Goal: Check status: Check status

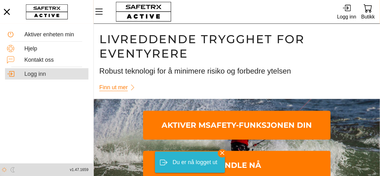
click at [30, 77] on div "Logg inn" at bounding box center [55, 74] width 62 height 7
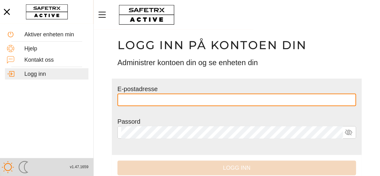
type input "**********"
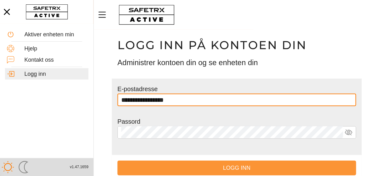
click at [195, 169] on span "Logg inn" at bounding box center [237, 168] width 229 height 10
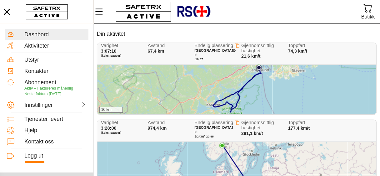
scroll to position [25, 0]
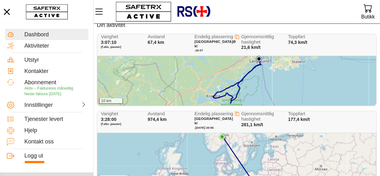
click at [236, 89] on div "10 km" at bounding box center [237, 80] width 279 height 49
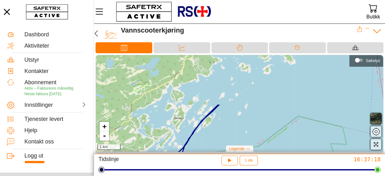
drag, startPoint x: 208, startPoint y: 83, endPoint x: 214, endPoint y: 142, distance: 59.1
click at [214, 142] on div "+ - 1 km" at bounding box center [239, 103] width 287 height 96
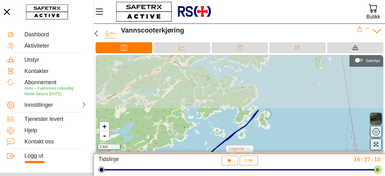
drag, startPoint x: 240, startPoint y: 119, endPoint x: 219, endPoint y: 166, distance: 51.7
click at [218, 168] on div "Vannscooterkjøring Varighet 3:07:10 (f.eks. pauser) Avstand 67,4 km Endelig pla…" at bounding box center [192, 88] width 385 height 176
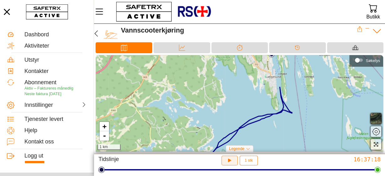
drag, startPoint x: 261, startPoint y: 132, endPoint x: 222, endPoint y: 164, distance: 50.9
click at [221, 166] on div "Vannscooterkjøring Varighet 3:07:10 (f.eks. pauser) Avstand 67,4 km Endelig pla…" at bounding box center [192, 88] width 385 height 176
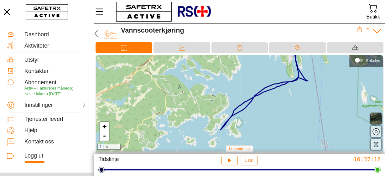
drag, startPoint x: 245, startPoint y: 141, endPoint x: 260, endPoint y: 109, distance: 35.0
click at [260, 109] on div "+ - 1 km" at bounding box center [239, 103] width 287 height 96
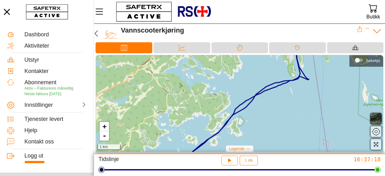
drag, startPoint x: 261, startPoint y: 117, endPoint x: 295, endPoint y: 73, distance: 55.8
click at [286, 80] on div "+ - 1 km" at bounding box center [239, 103] width 287 height 96
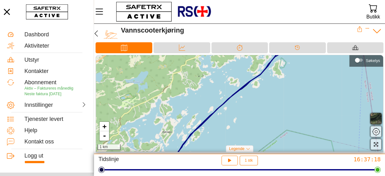
drag, startPoint x: 269, startPoint y: 98, endPoint x: 285, endPoint y: 75, distance: 28.3
click at [285, 75] on div "+ - 1 km" at bounding box center [239, 103] width 287 height 96
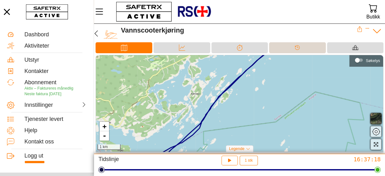
drag, startPoint x: 255, startPoint y: 98, endPoint x: 290, endPoint y: 52, distance: 57.7
click at [287, 57] on div "+ - 1 km" at bounding box center [239, 103] width 287 height 96
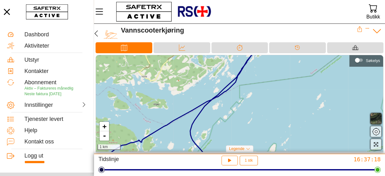
drag, startPoint x: 270, startPoint y: 54, endPoint x: 281, endPoint y: 31, distance: 25.4
click at [278, 37] on div "Vannscooterkjøring Varighet 3:07:10 (f.eks. pauser) Avstand 67,4 km Endelig pla…" at bounding box center [239, 89] width 291 height 130
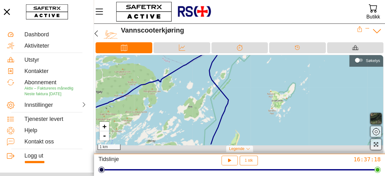
drag, startPoint x: 259, startPoint y: 71, endPoint x: 268, endPoint y: 42, distance: 30.3
click at [267, 46] on div "Vannscooterkjøring Varighet 3:07:10 (f.eks. pauser) Avstand 67,4 km Endelig pla…" at bounding box center [239, 89] width 291 height 130
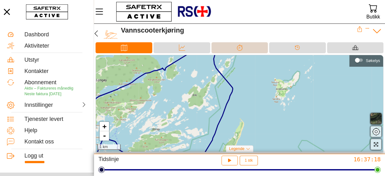
drag, startPoint x: 259, startPoint y: 54, endPoint x: 226, endPoint y: 96, distance: 54.2
click at [227, 99] on div "Vannscooterkjøring Varighet 3:07:10 (f.eks. pauser) Avstand 67,4 km Endelig pla…" at bounding box center [239, 89] width 291 height 130
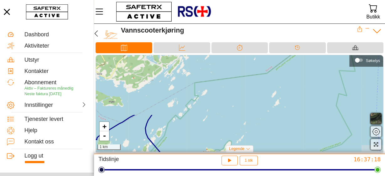
drag, startPoint x: 213, startPoint y: 85, endPoint x: 144, endPoint y: 152, distance: 95.8
click at [144, 152] on div "+ - 1 km Søkelys Legende Startsted Sluttsted" at bounding box center [239, 104] width 291 height 99
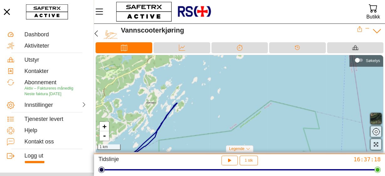
drag, startPoint x: 214, startPoint y: 98, endPoint x: 177, endPoint y: 155, distance: 67.5
click at [177, 156] on div "Vannscooterkjøring Varighet 3:07:10 (f.eks. pauser) Avstand 67,4 km Endelig pla…" at bounding box center [192, 88] width 385 height 176
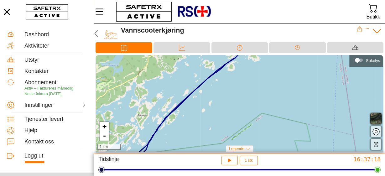
drag, startPoint x: 209, startPoint y: 123, endPoint x: 169, endPoint y: 157, distance: 52.2
click at [171, 156] on div "Vannscooterkjøring Varighet 3:07:10 (f.eks. pauser) Avstand 67,4 km Endelig pla…" at bounding box center [192, 88] width 385 height 176
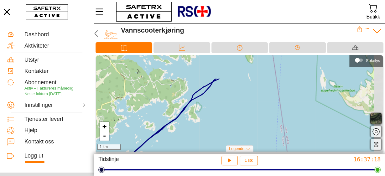
drag, startPoint x: 198, startPoint y: 130, endPoint x: 175, endPoint y: 163, distance: 41.0
click at [176, 163] on div "Vannscooterkjøring Varighet 3:07:10 (f.eks. pauser) Avstand 67,4 km Endelig pla…" at bounding box center [192, 88] width 385 height 176
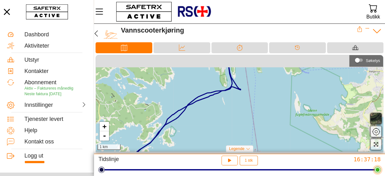
drag, startPoint x: 185, startPoint y: 149, endPoint x: 158, endPoint y: 168, distance: 33.0
click at [158, 170] on div "Vannscooterkjøring Varighet 3:07:10 (f.eks. pauser) Avstand 67,4 km Endelig pla…" at bounding box center [192, 88] width 385 height 176
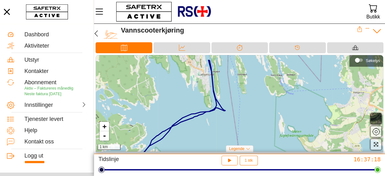
drag, startPoint x: 175, startPoint y: 143, endPoint x: 170, endPoint y: 157, distance: 15.5
click at [170, 157] on div "Vannscooterkjøring Varighet 3:07:10 (f.eks. pauser) Avstand 67,4 km Endelig pla…" at bounding box center [192, 88] width 385 height 176
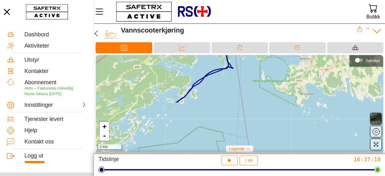
drag, startPoint x: 181, startPoint y: 132, endPoint x: 207, endPoint y: 81, distance: 57.4
click at [207, 81] on div "+ - 2 km" at bounding box center [239, 103] width 287 height 96
